Goal: Task Accomplishment & Management: Manage account settings

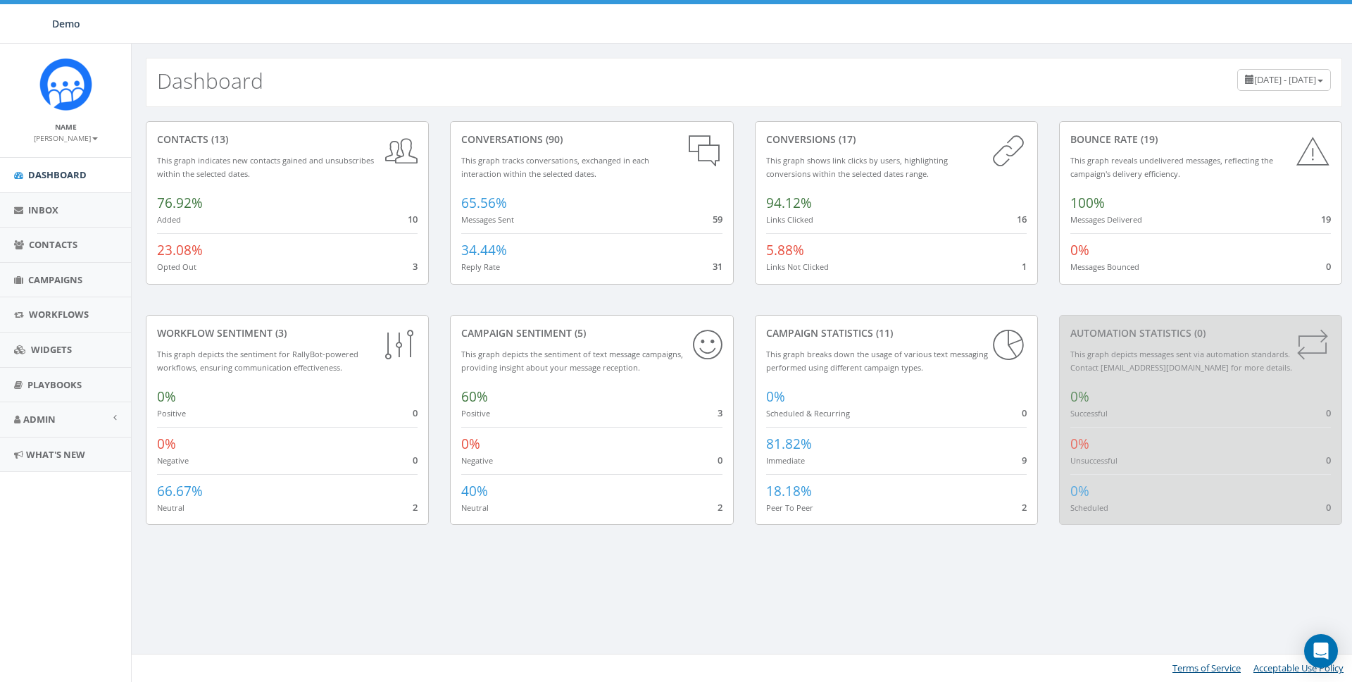
click at [71, 127] on small "Name" at bounding box center [66, 127] width 22 height 10
click at [81, 141] on small "James Martin" at bounding box center [66, 138] width 64 height 10
click at [61, 179] on link "Sign Out" at bounding box center [70, 177] width 111 height 18
